Goal: Complete application form

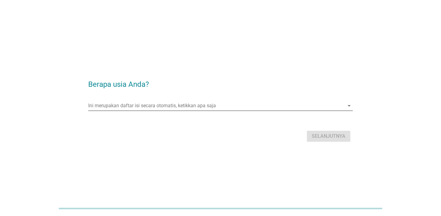
click at [165, 104] on input "Ini merupakan daftar isi secara otomatis, ketikkan apa saja" at bounding box center [216, 106] width 256 height 10
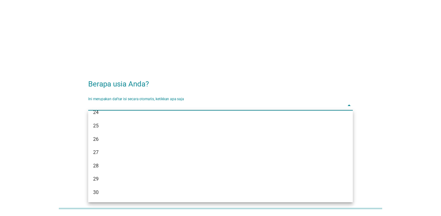
scroll to position [91, 0]
click at [99, 201] on div "31" at bounding box center [210, 202] width 234 height 7
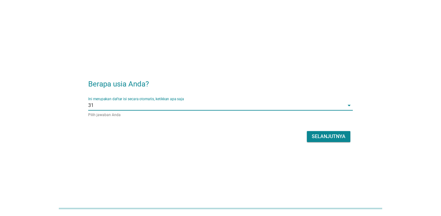
click at [333, 135] on div "Selanjutnya" at bounding box center [329, 136] width 34 height 7
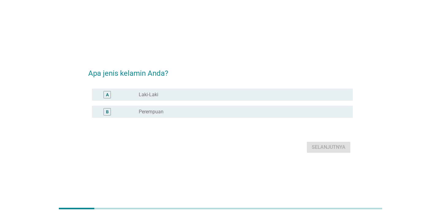
click at [157, 92] on label "Laki-Laki" at bounding box center [149, 95] width 20 height 6
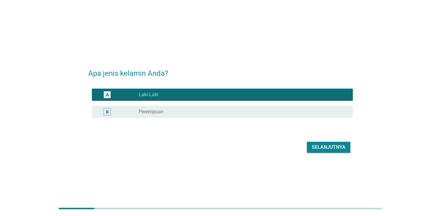
click at [325, 149] on div "Selanjutnya" at bounding box center [329, 147] width 34 height 7
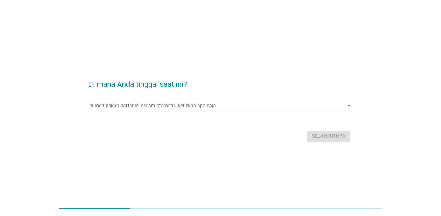
click at [147, 102] on input "Ini merupakan daftar isi secara otomatis, ketikkan apa saja" at bounding box center [216, 106] width 256 height 10
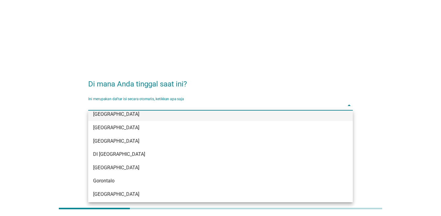
scroll to position [24, 0]
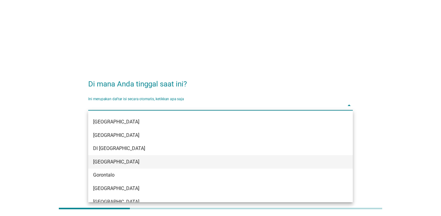
click at [114, 165] on div "[GEOGRAPHIC_DATA]" at bounding box center [210, 162] width 234 height 7
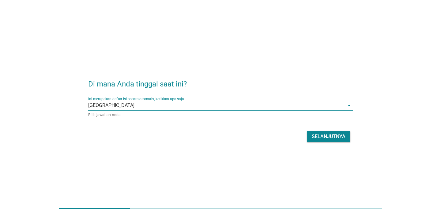
click at [328, 136] on div "Selanjutnya" at bounding box center [329, 136] width 34 height 7
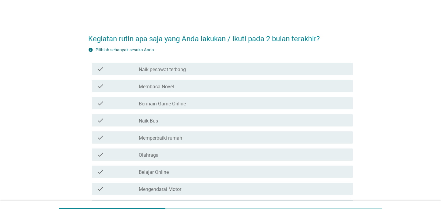
click at [164, 69] on label "Naik pesawat terbang" at bounding box center [162, 70] width 47 height 6
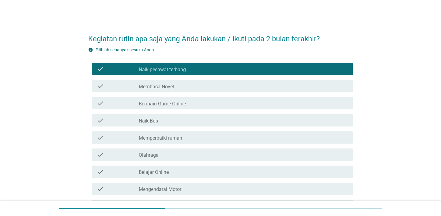
click at [155, 87] on label "Membaca Novel" at bounding box center [156, 87] width 35 height 6
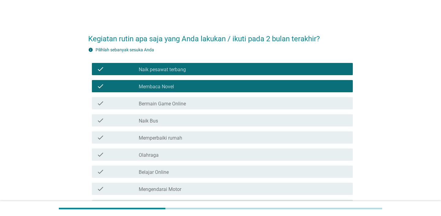
click at [153, 104] on label "Bermain Game Online" at bounding box center [162, 104] width 47 height 6
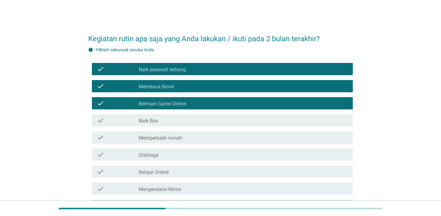
click at [153, 117] on div "check_box_outline_blank Naik Bus" at bounding box center [243, 120] width 209 height 7
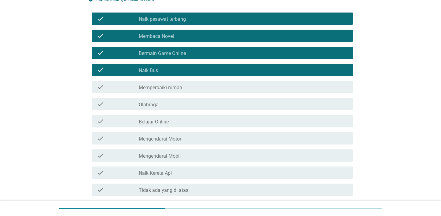
scroll to position [51, 0]
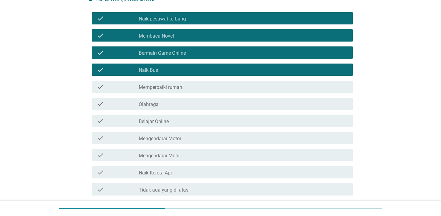
click at [166, 119] on label "Belajar Online" at bounding box center [154, 122] width 30 height 6
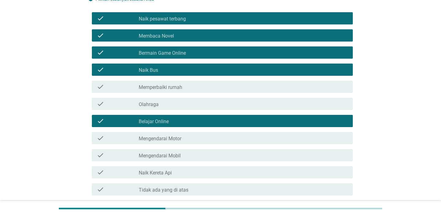
scroll to position [102, 0]
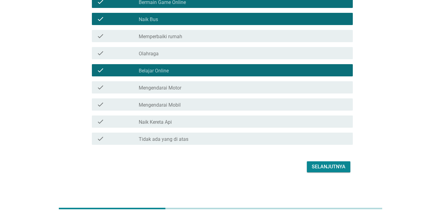
click at [170, 121] on label "Naik Kereta Api" at bounding box center [155, 122] width 33 height 6
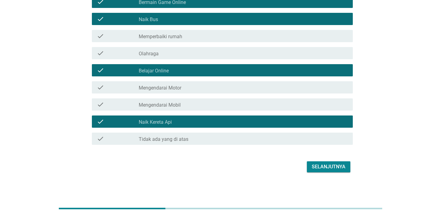
click at [179, 110] on div "check check_box_outline_blank Mengendarai Mobil" at bounding box center [222, 105] width 261 height 12
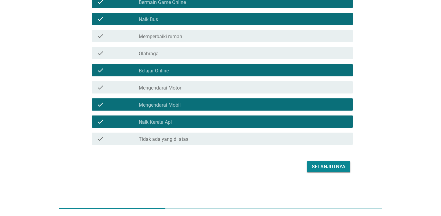
click at [184, 90] on div "check_box_outline_blank Mengendarai Motor" at bounding box center [243, 87] width 209 height 7
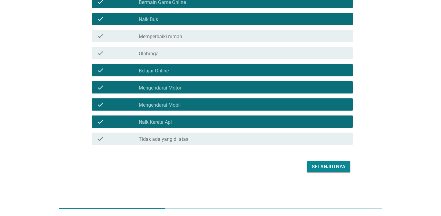
click at [199, 56] on div "check_box_outline_blank Olahraga" at bounding box center [243, 53] width 209 height 7
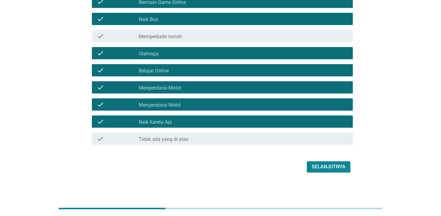
click at [329, 169] on div "Selanjutnya" at bounding box center [329, 166] width 34 height 7
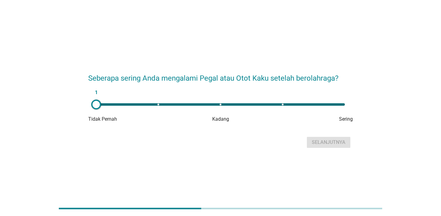
click at [281, 105] on div "1" at bounding box center [220, 104] width 249 height 2
type input "4"
click at [334, 146] on button "Selanjutnya" at bounding box center [328, 142] width 43 height 11
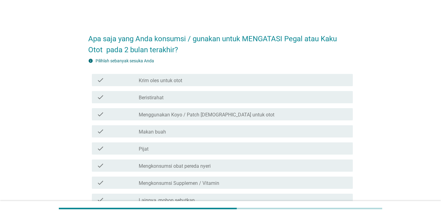
click at [152, 96] on label "Beristirahat" at bounding box center [151, 98] width 25 height 6
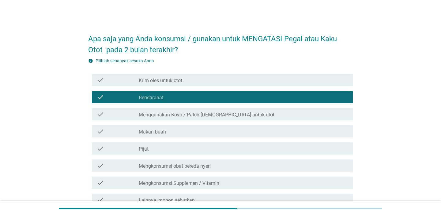
click at [155, 115] on label "Menggunakan Koyo / Patch [DEMOGRAPHIC_DATA] untuk otot" at bounding box center [207, 115] width 136 height 6
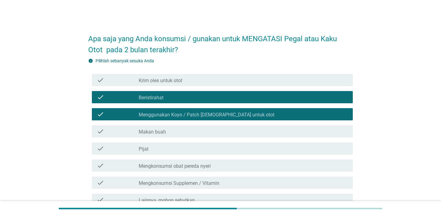
click at [171, 80] on label "Krim oles untuk otot" at bounding box center [160, 81] width 43 height 6
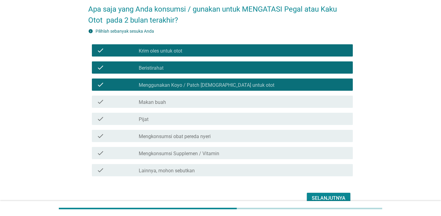
scroll to position [61, 0]
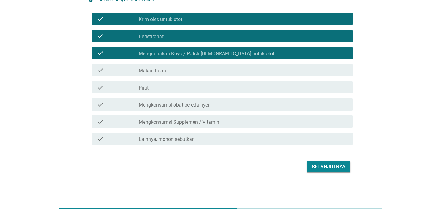
click at [312, 164] on div "Selanjutnya" at bounding box center [329, 166] width 34 height 7
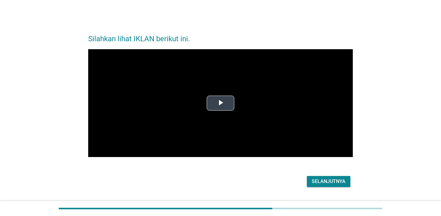
click at [220, 103] on span "Video Player" at bounding box center [220, 103] width 0 height 0
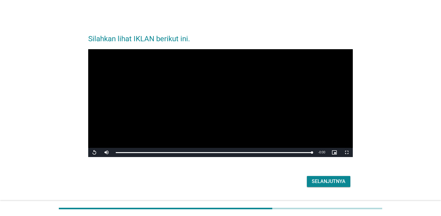
click at [329, 180] on div "Selanjutnya" at bounding box center [329, 181] width 34 height 7
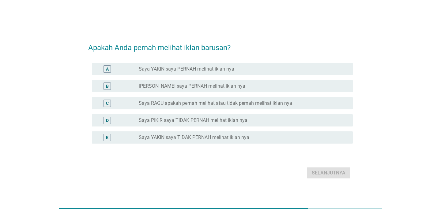
click at [198, 70] on label "Saya YAKIN saya PERNAH melihat iklan nya" at bounding box center [186, 69] width 95 height 6
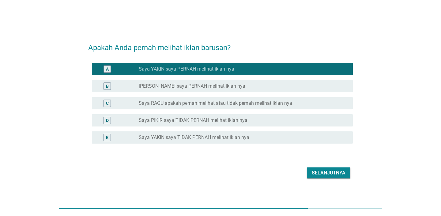
click at [323, 176] on div "Selanjutnya" at bounding box center [329, 173] width 34 height 7
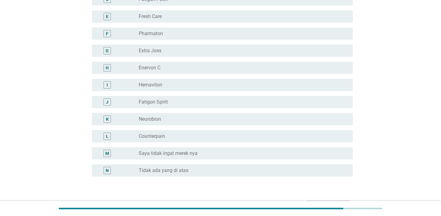
scroll to position [127, 0]
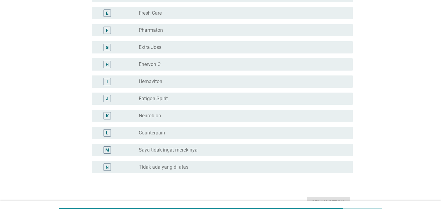
click at [160, 99] on label "Fatigon Spirit" at bounding box center [153, 99] width 29 height 6
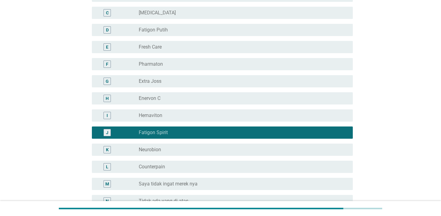
scroll to position [163, 0]
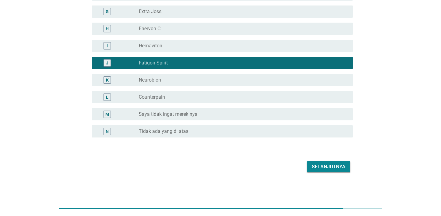
click at [326, 165] on div "Selanjutnya" at bounding box center [329, 166] width 34 height 7
